Goal: Task Accomplishment & Management: Manage account settings

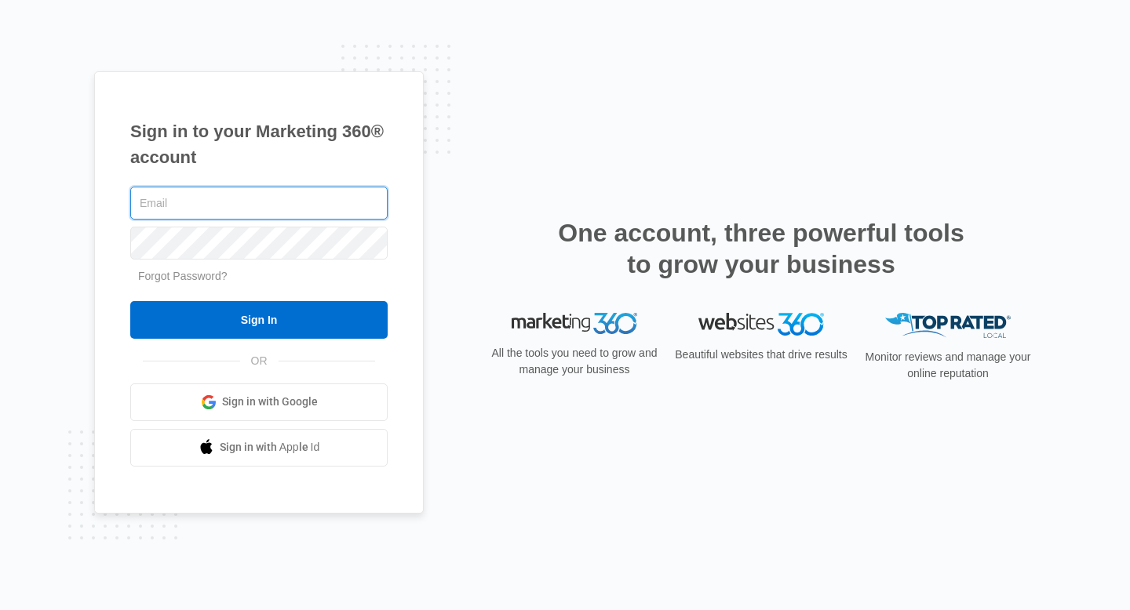
click at [275, 196] on input "text" at bounding box center [258, 203] width 257 height 33
type input "kari@livpureacai.com"
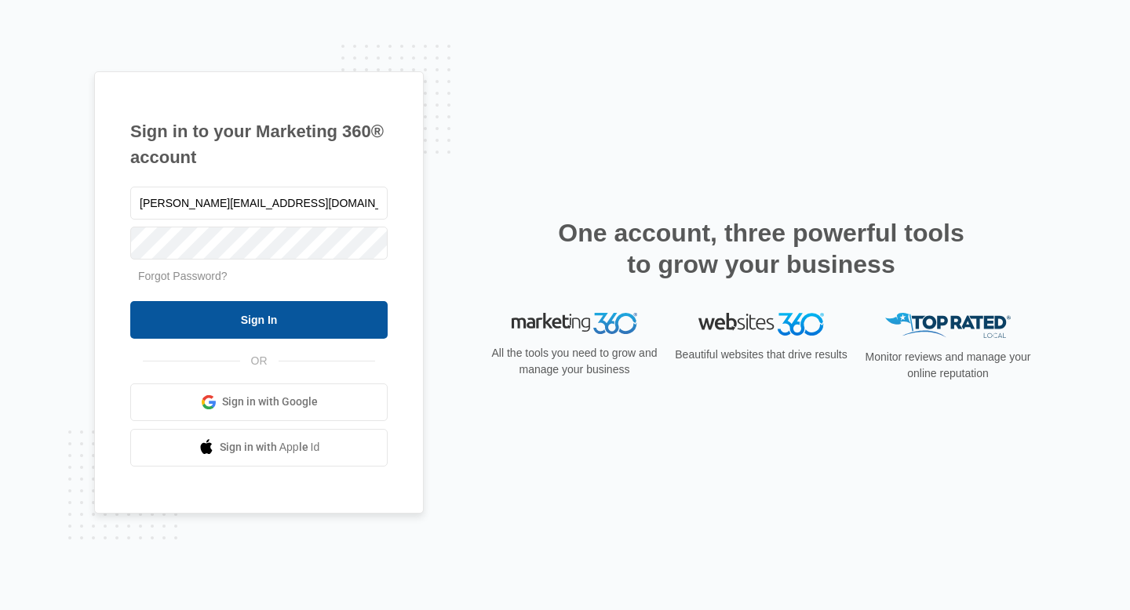
click at [359, 318] on input "Sign In" at bounding box center [258, 320] width 257 height 38
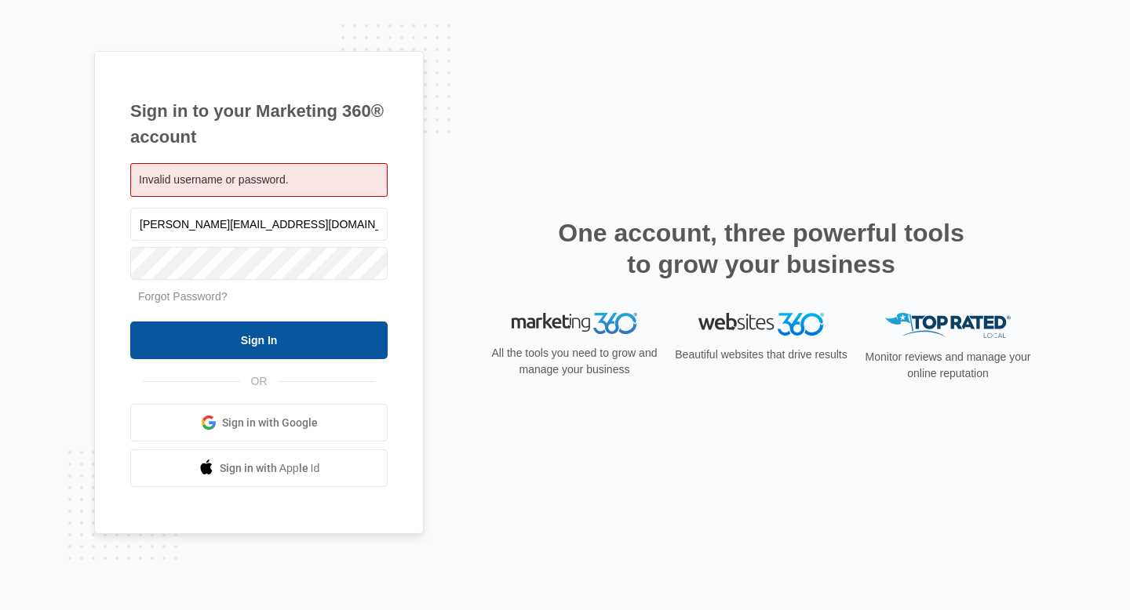
click at [242, 334] on input "Sign In" at bounding box center [258, 341] width 257 height 38
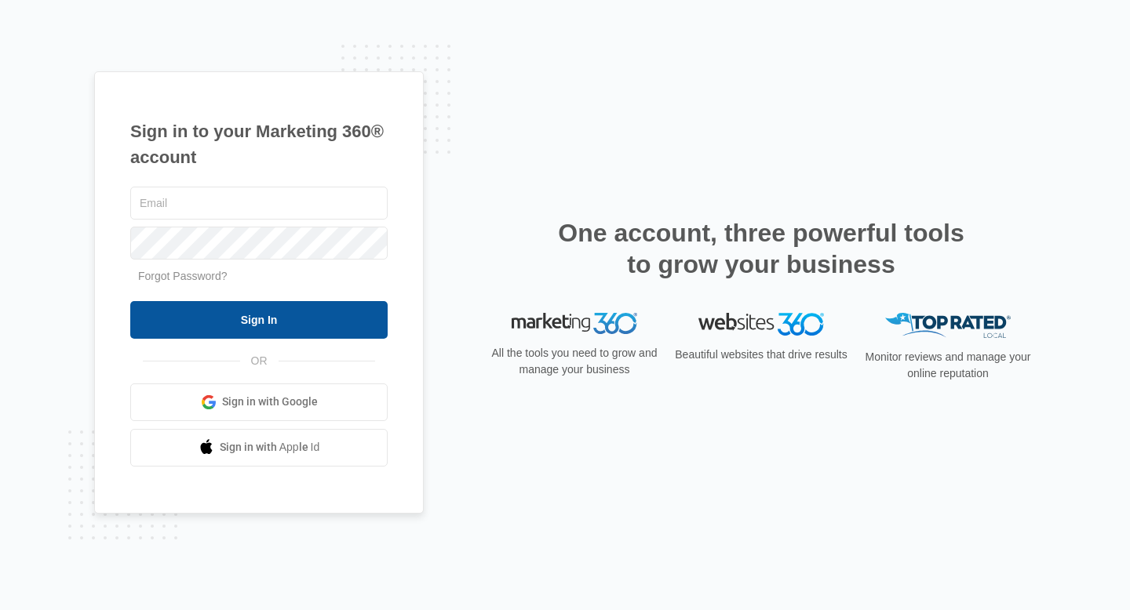
type input "[PERSON_NAME][EMAIL_ADDRESS][DOMAIN_NAME]"
click at [226, 320] on input "Sign In" at bounding box center [258, 320] width 257 height 38
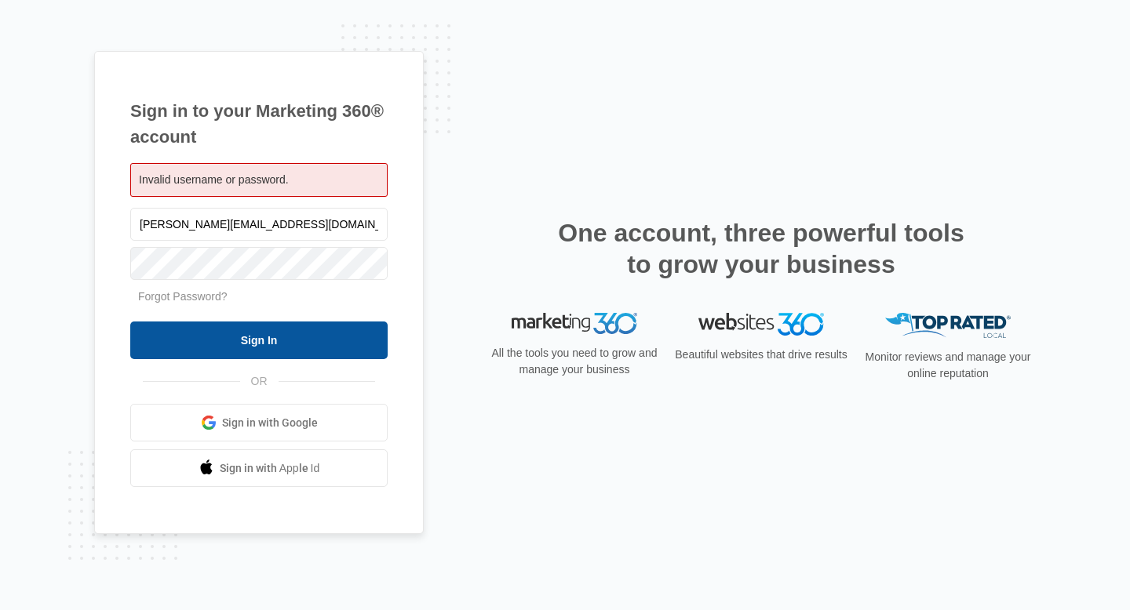
click at [223, 330] on input "Sign In" at bounding box center [258, 341] width 257 height 38
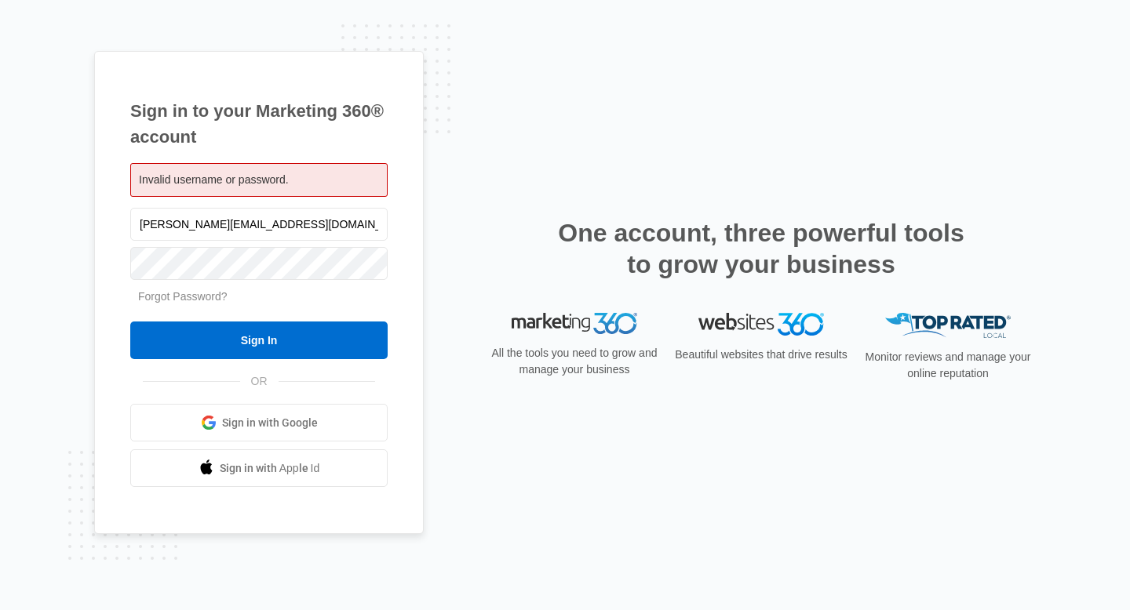
click at [182, 299] on link "Forgot Password?" at bounding box center [182, 296] width 89 height 13
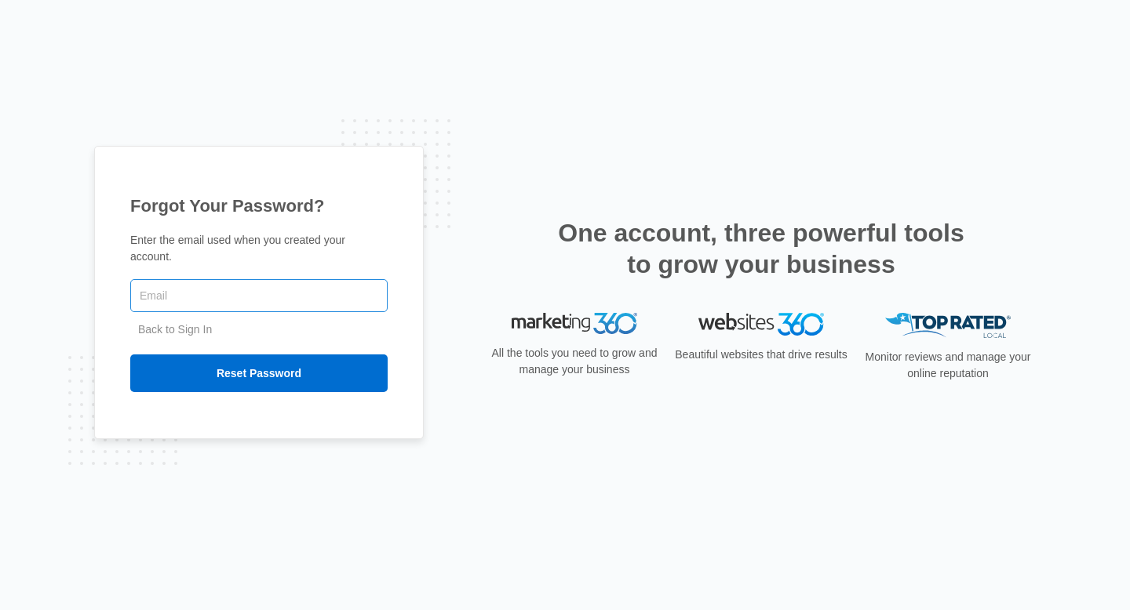
type input "[PERSON_NAME][EMAIL_ADDRESS][DOMAIN_NAME]"
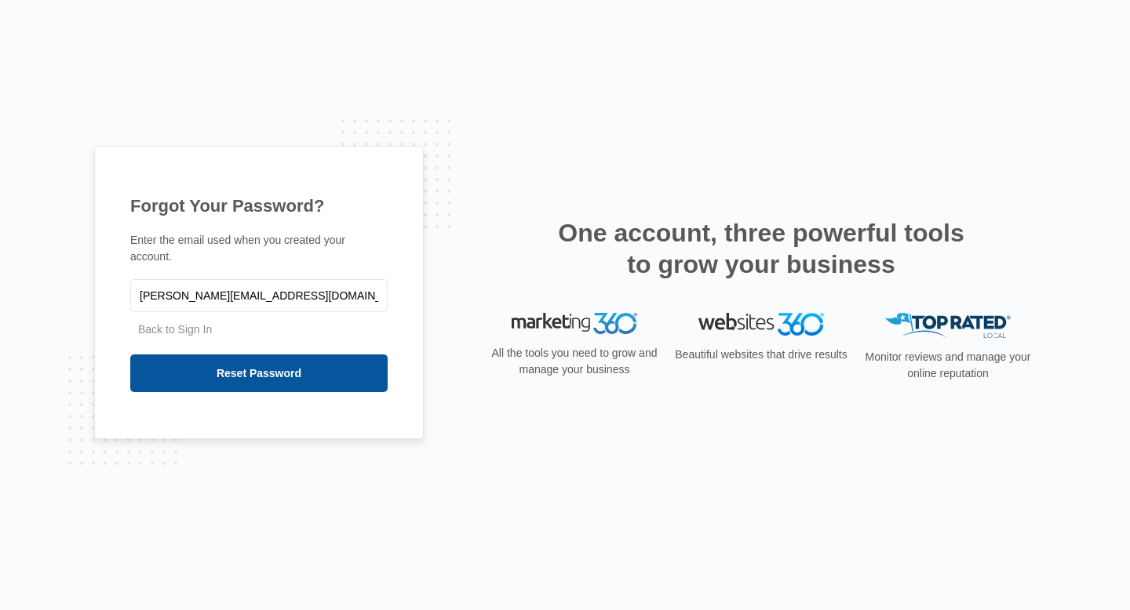
click at [279, 368] on input "Reset Password" at bounding box center [258, 374] width 257 height 38
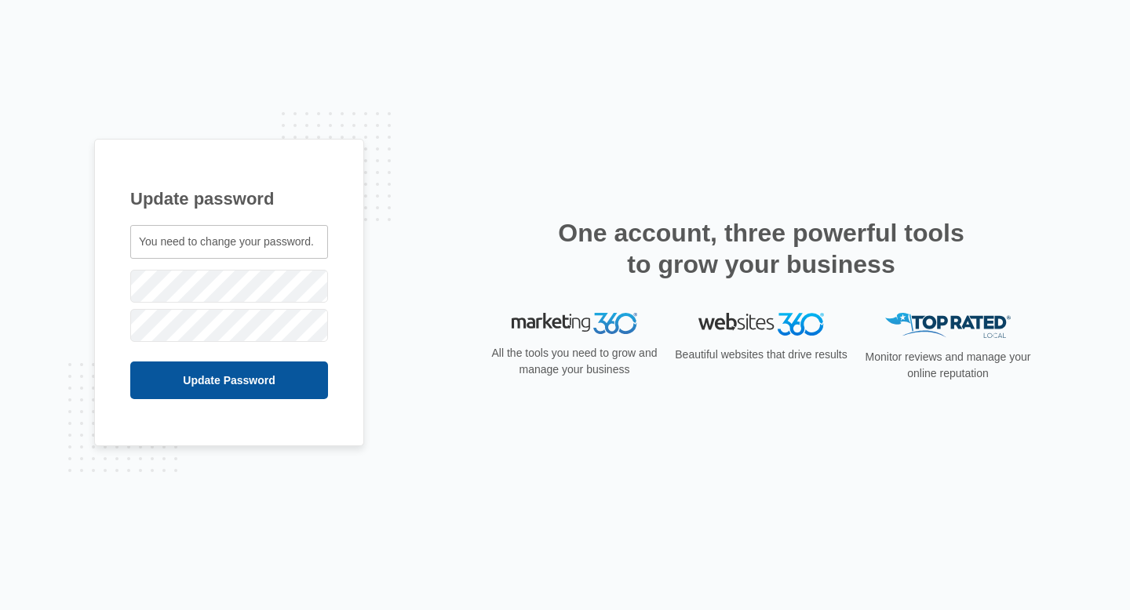
click at [200, 370] on input "Update Password" at bounding box center [229, 381] width 198 height 38
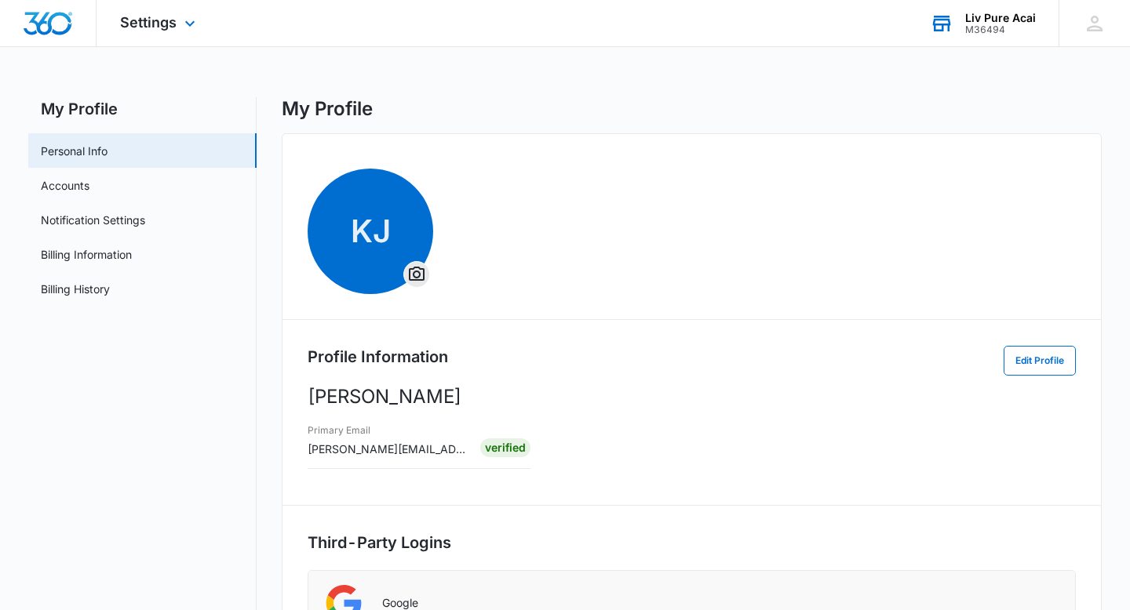
click at [1000, 33] on div "M36494" at bounding box center [1000, 29] width 71 height 11
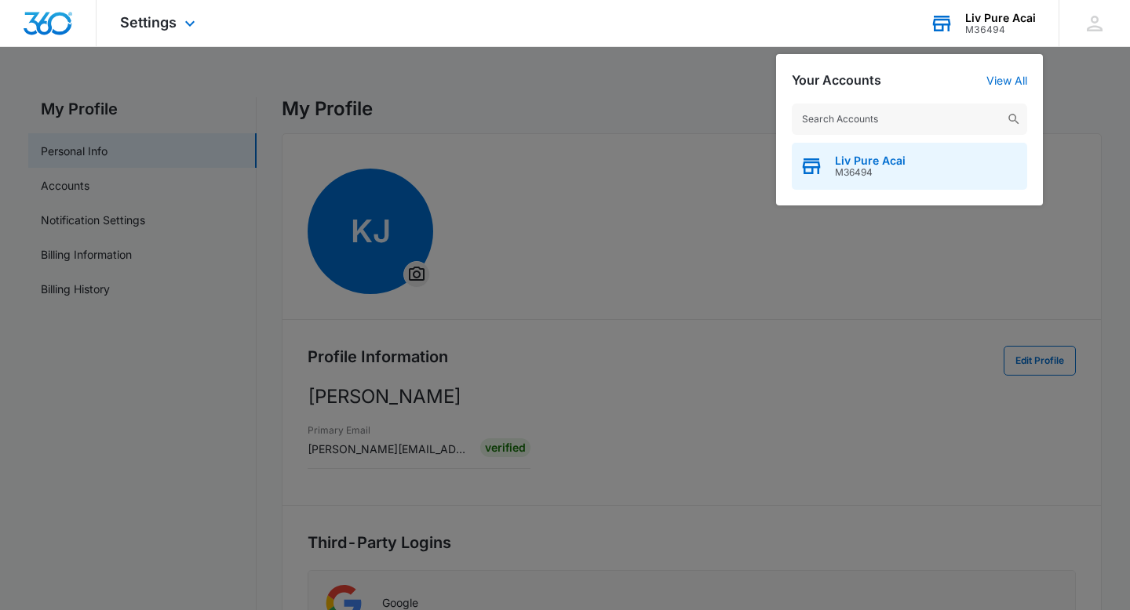
click at [879, 177] on span "M36494" at bounding box center [870, 172] width 71 height 11
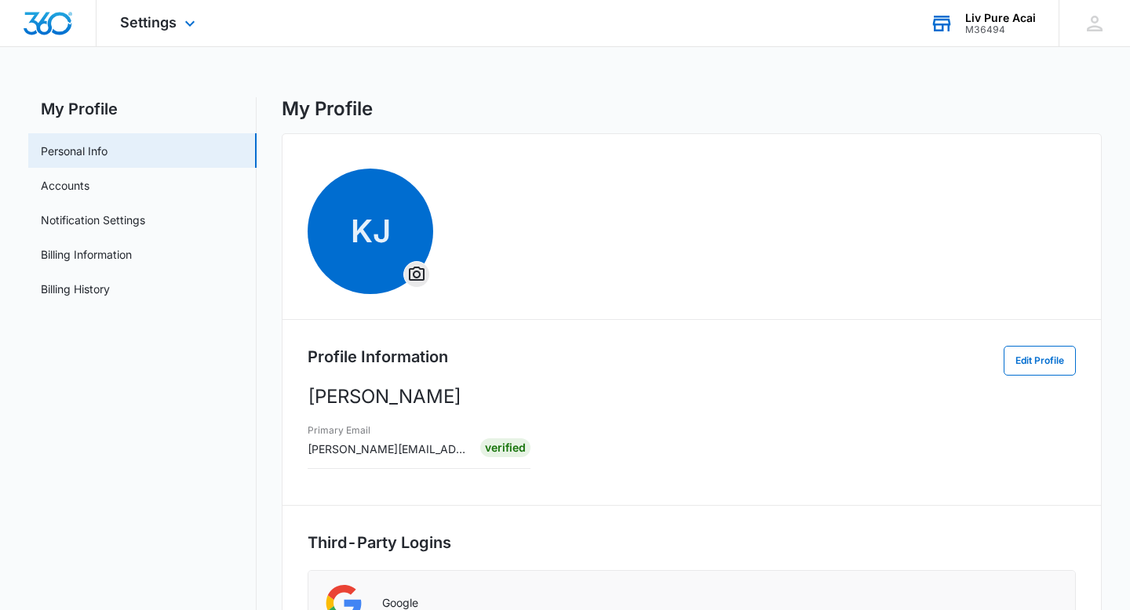
click at [982, 20] on div "Liv Pure Acai" at bounding box center [1000, 18] width 71 height 13
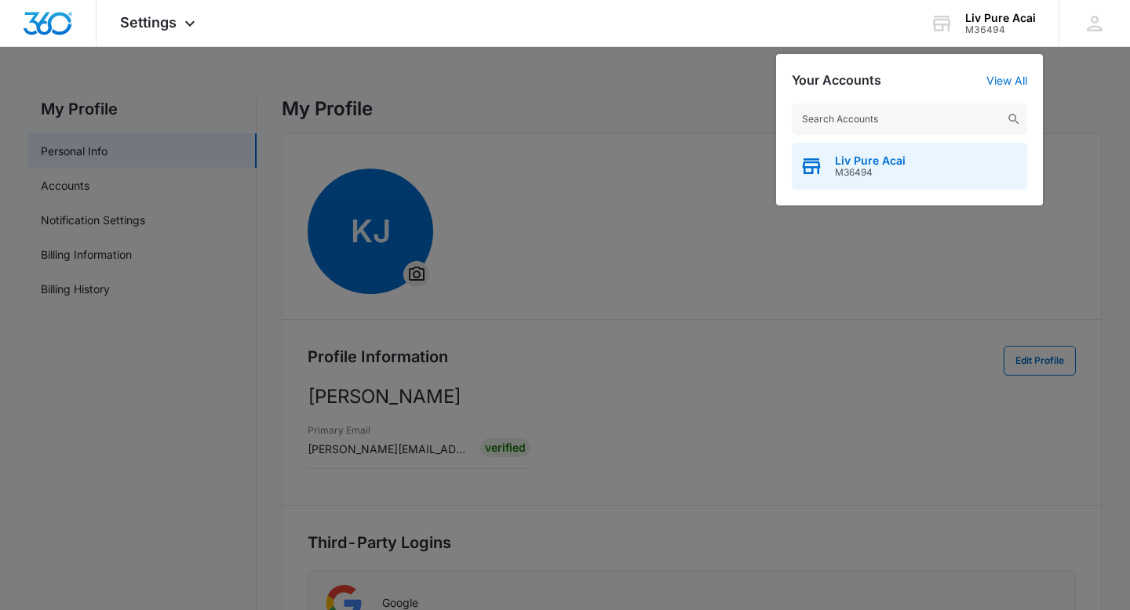
click at [817, 168] on icon "button" at bounding box center [812, 168] width 18 height 13
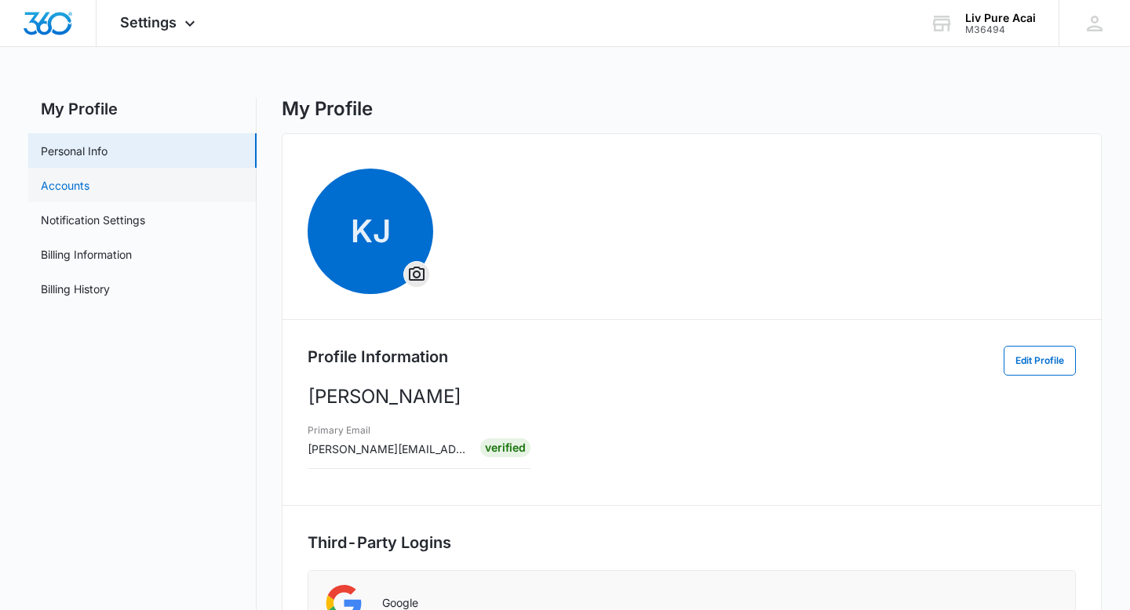
click at [79, 177] on link "Accounts" at bounding box center [65, 185] width 49 height 16
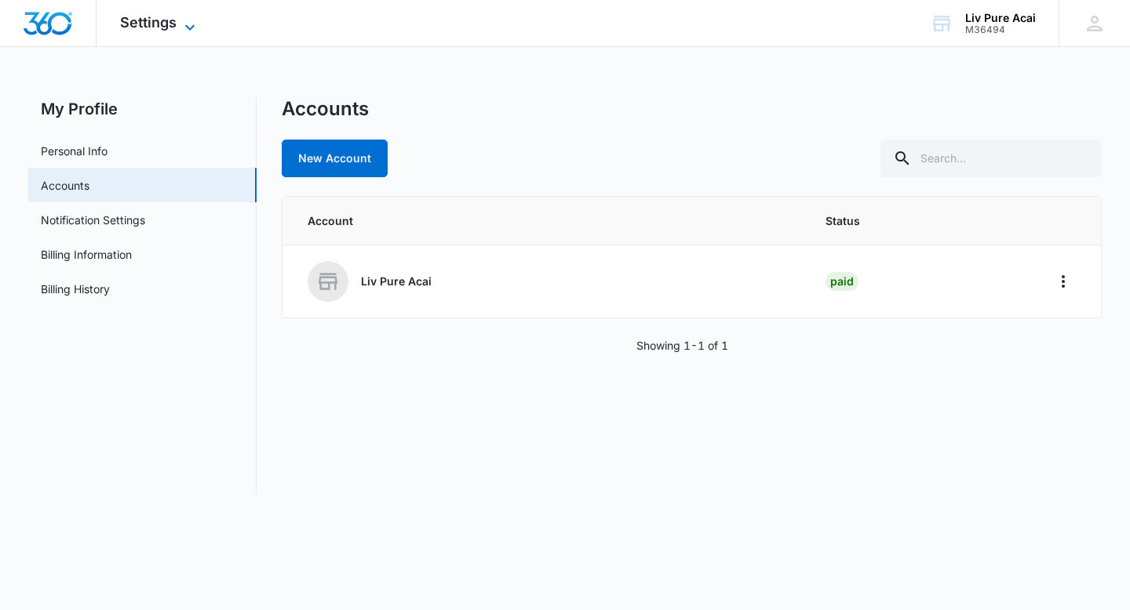
click at [145, 28] on span "Settings" at bounding box center [148, 22] width 56 height 16
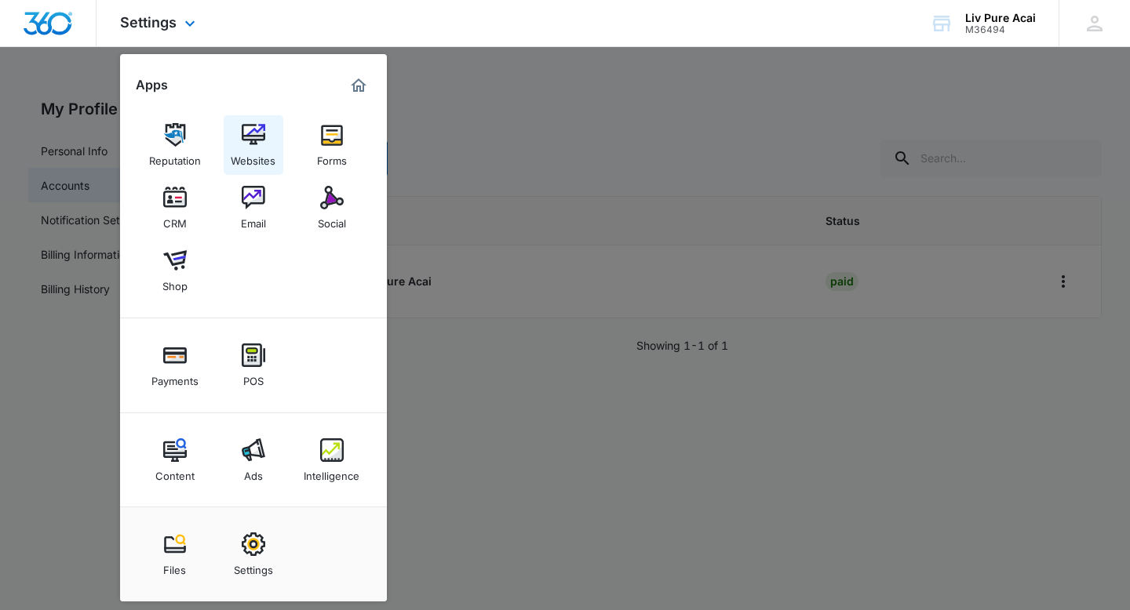
click at [250, 140] on img at bounding box center [254, 135] width 24 height 24
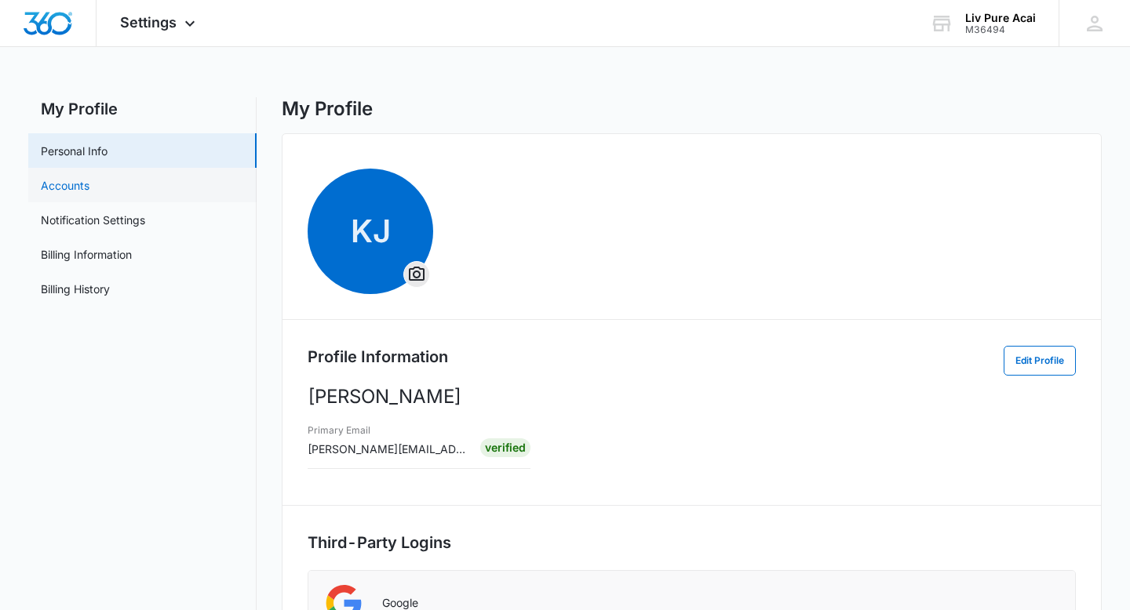
click at [89, 184] on link "Accounts" at bounding box center [65, 185] width 49 height 16
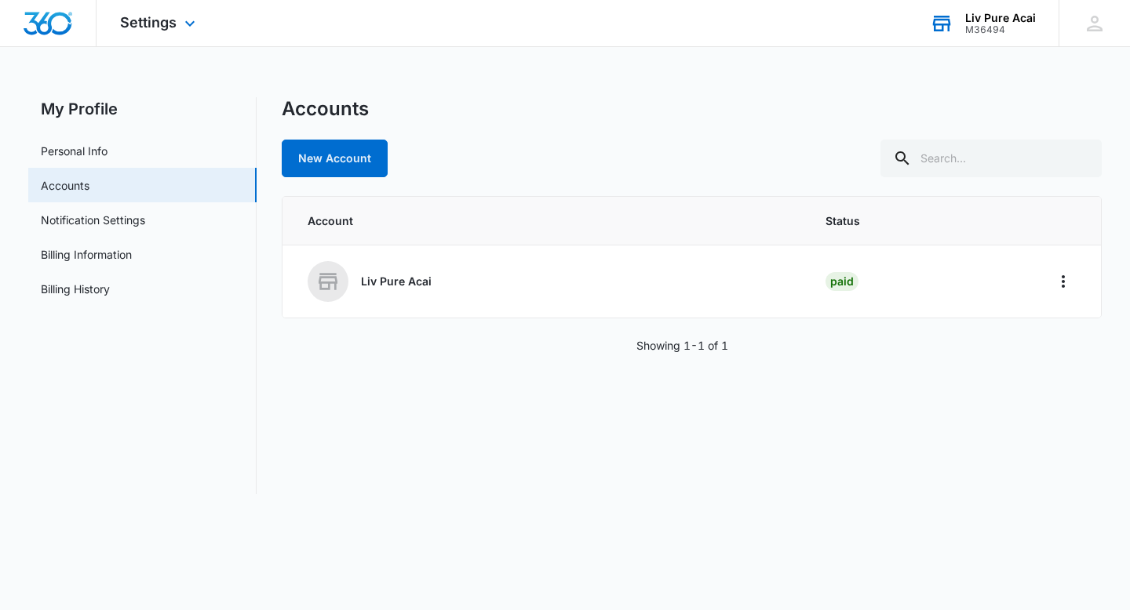
click at [995, 23] on div "Liv Pure Acai" at bounding box center [1000, 18] width 71 height 13
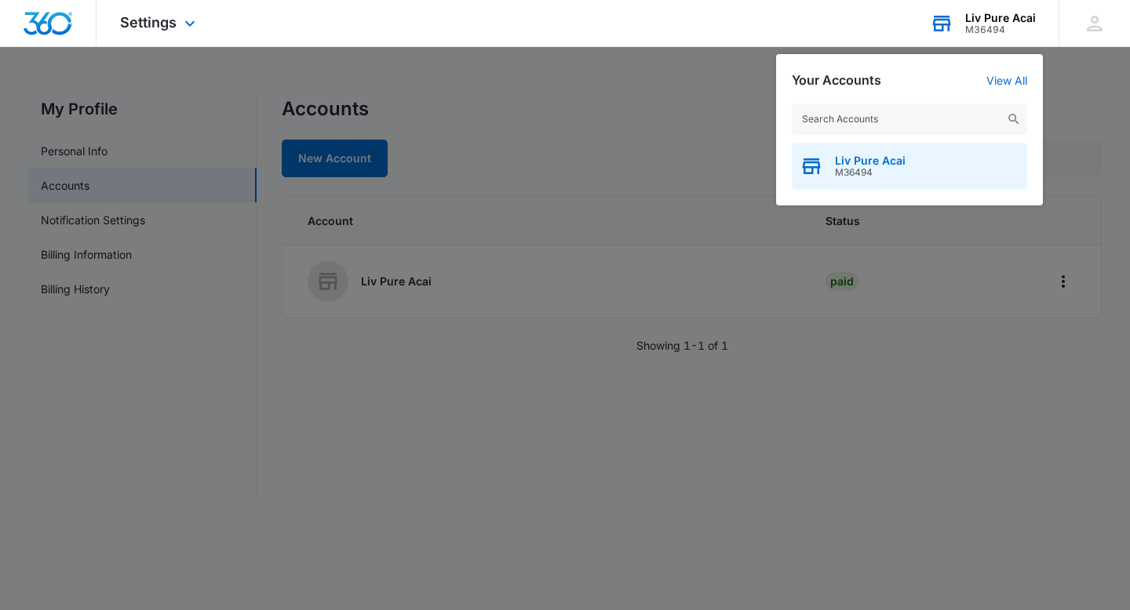
click at [854, 175] on span "M36494" at bounding box center [870, 172] width 71 height 11
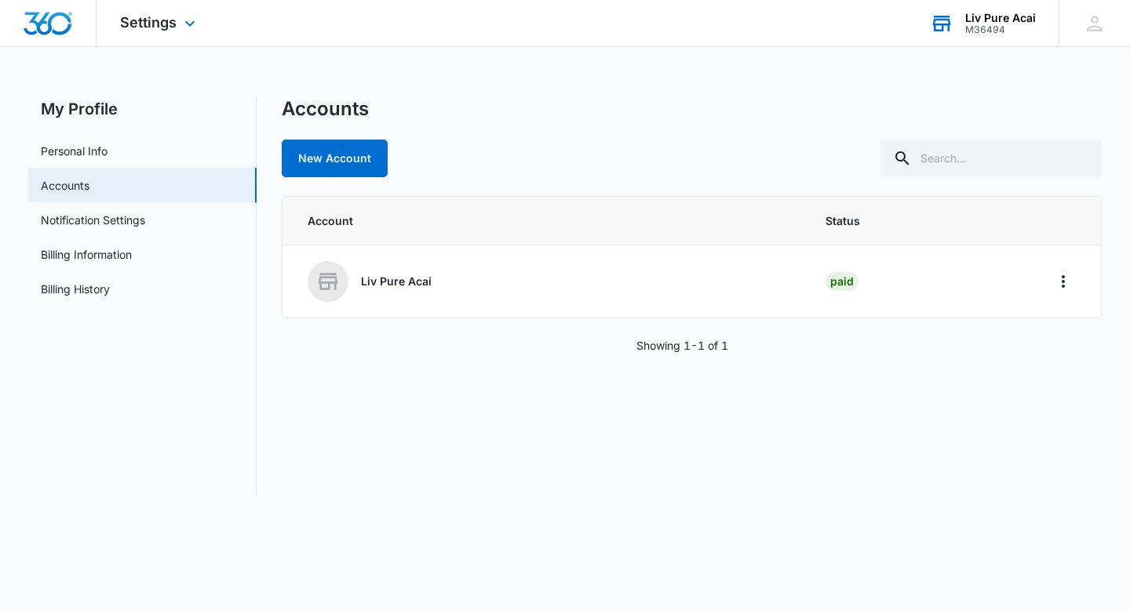
click at [994, 27] on div "M36494" at bounding box center [1000, 29] width 71 height 11
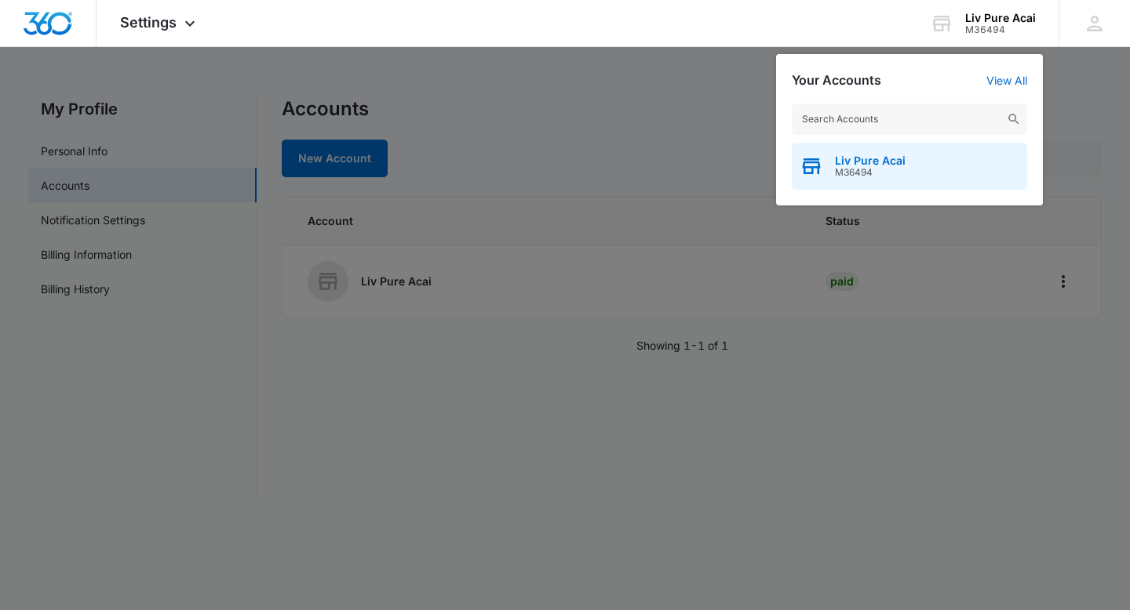
click at [835, 169] on span "M36494" at bounding box center [870, 172] width 71 height 11
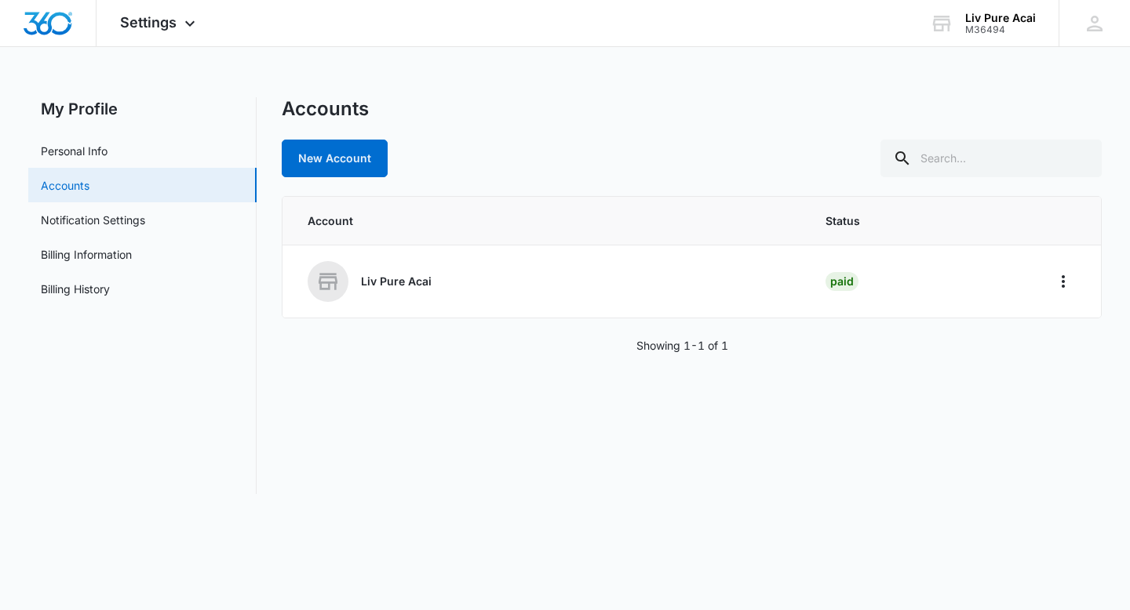
click at [66, 188] on link "Accounts" at bounding box center [65, 185] width 49 height 16
click at [167, 26] on span "Settings" at bounding box center [148, 22] width 56 height 16
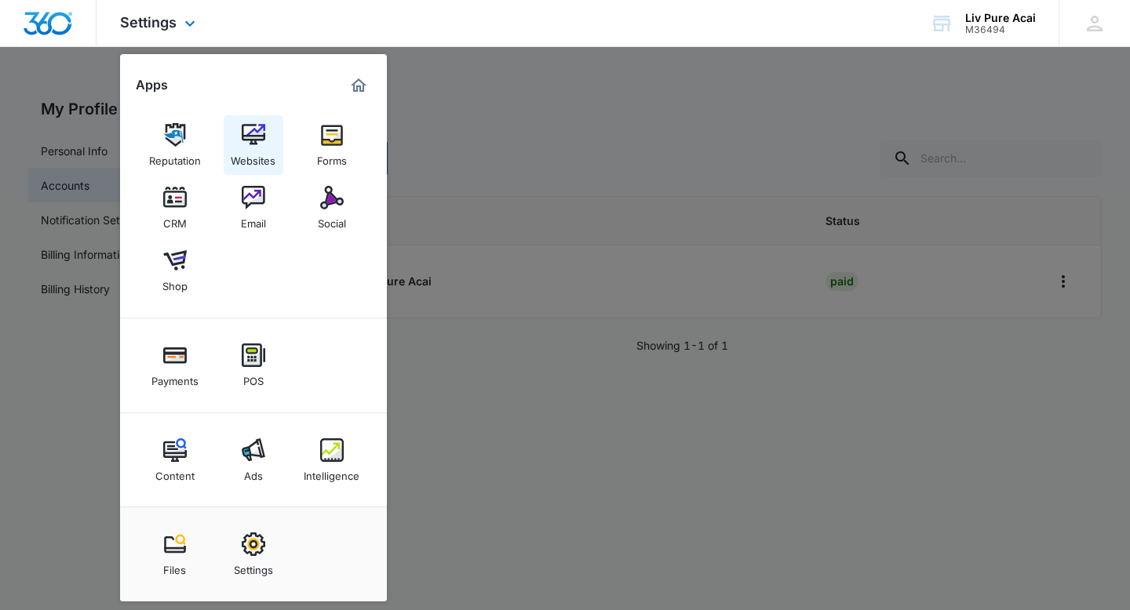
click at [258, 138] on img at bounding box center [254, 135] width 24 height 24
